Goal: Task Accomplishment & Management: Manage account settings

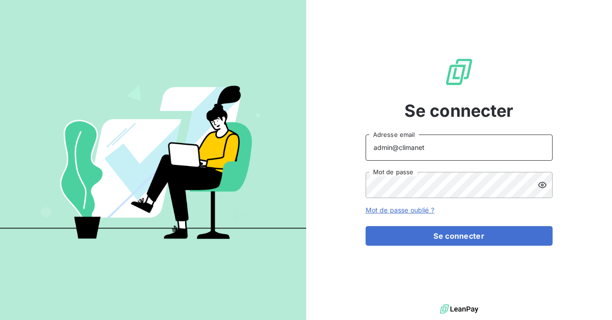
click at [436, 150] on input "admin@climanet" at bounding box center [459, 148] width 187 height 26
type input "admin@perin"
click at [366, 226] on button "Se connecter" at bounding box center [459, 236] width 187 height 20
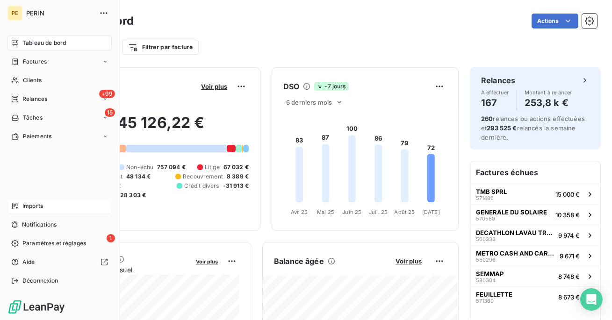
click at [23, 202] on span "Imports" at bounding box center [32, 206] width 21 height 8
click at [29, 246] on span "Paramètres et réglages" at bounding box center [54, 243] width 64 height 8
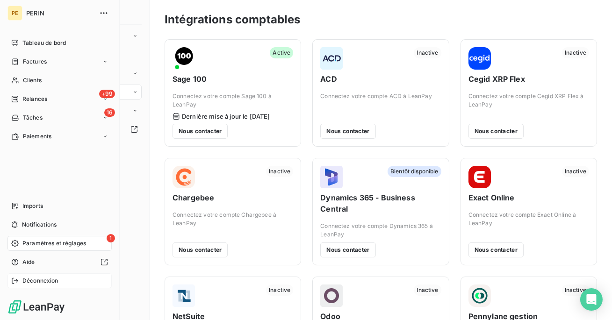
click at [36, 281] on span "Déconnexion" at bounding box center [40, 281] width 36 height 8
